Goal: Check status: Check status

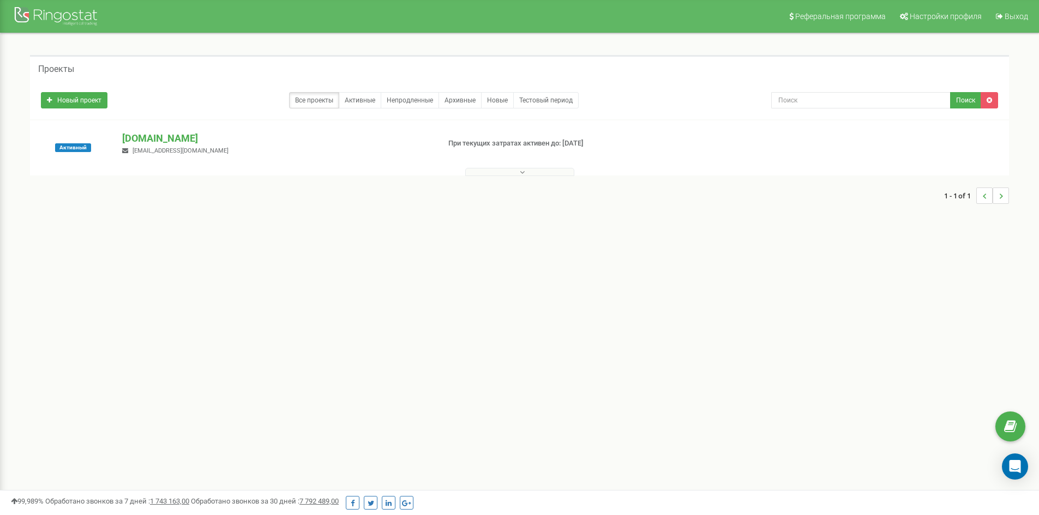
click at [167, 145] on div "study-less.school supmanager4studyless2023@gmail.com" at bounding box center [276, 143] width 324 height 24
click at [163, 142] on p "[DOMAIN_NAME]" at bounding box center [276, 138] width 308 height 14
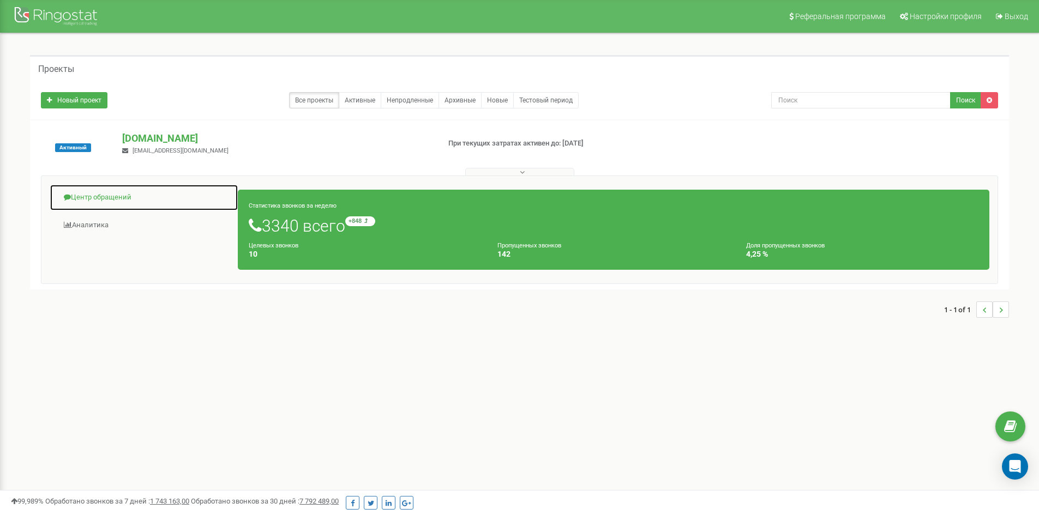
click at [102, 195] on link "Центр обращений" at bounding box center [144, 197] width 189 height 27
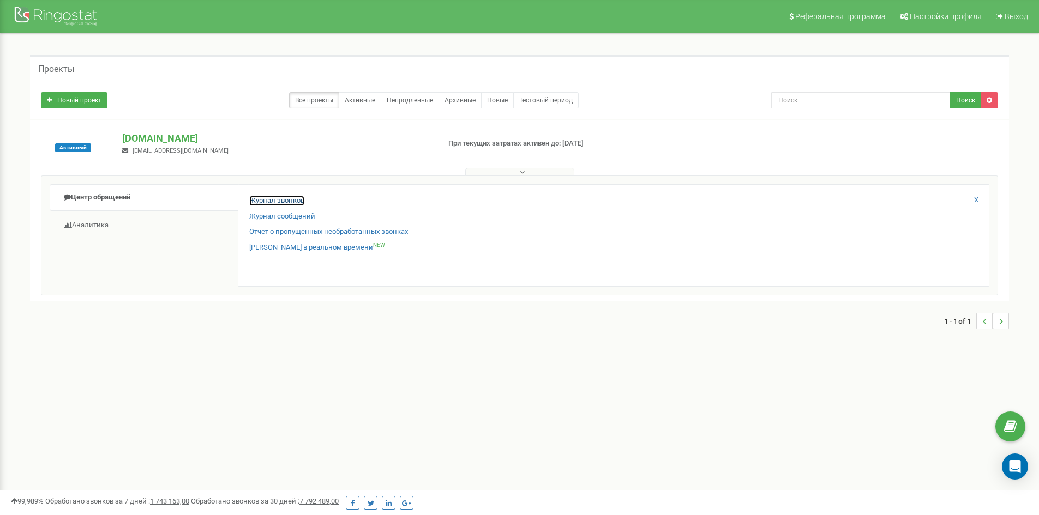
click at [265, 202] on link "Журнал звонков" at bounding box center [276, 201] width 55 height 10
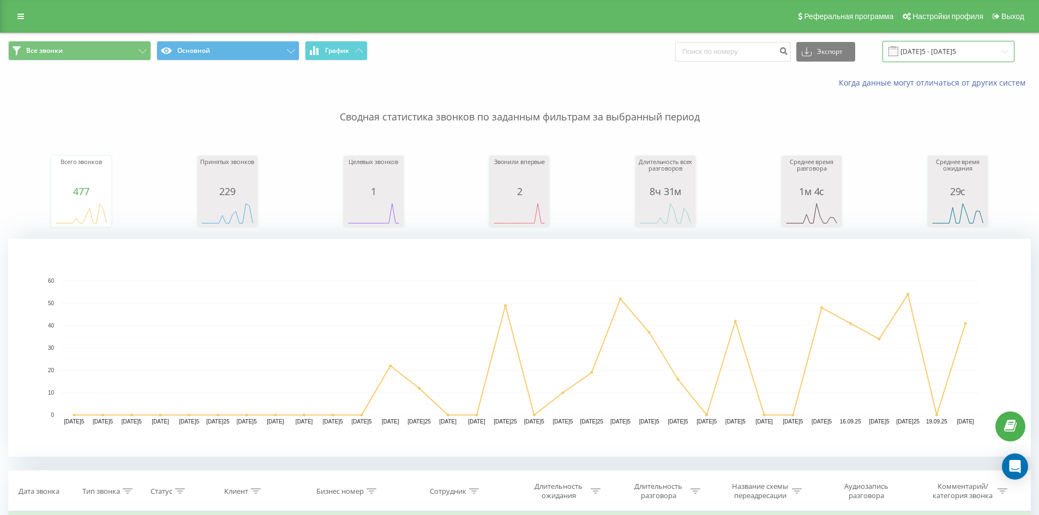
click at [943, 53] on input "[DATE]5 - [DATE]5" at bounding box center [948, 51] width 132 height 21
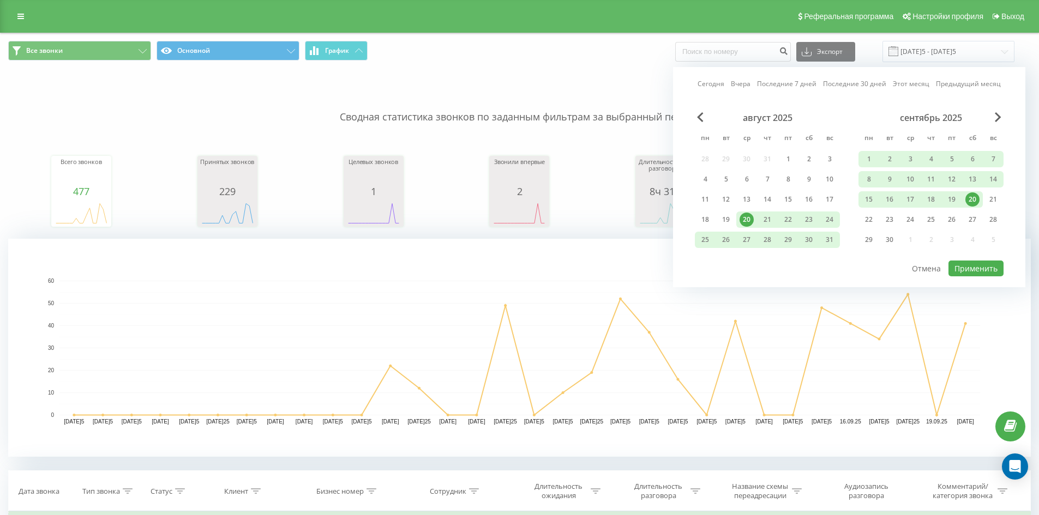
click at [972, 200] on div "20" at bounding box center [972, 199] width 14 height 14
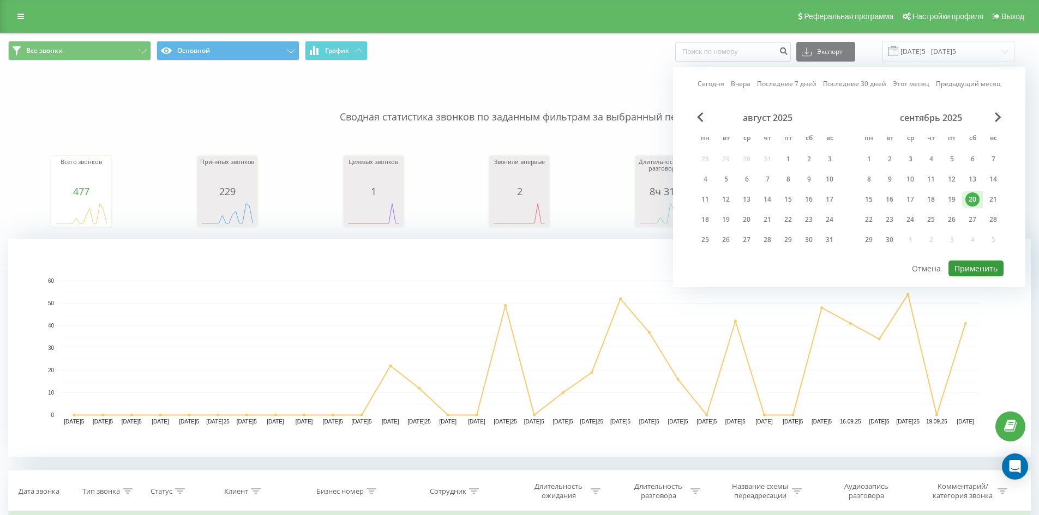
click at [970, 263] on button "Применить" at bounding box center [975, 269] width 55 height 16
type input "[DATE] - [DATE]"
